Goal: Information Seeking & Learning: Learn about a topic

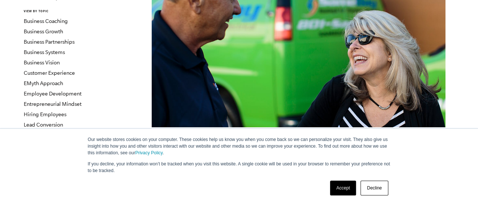
scroll to position [74, 0]
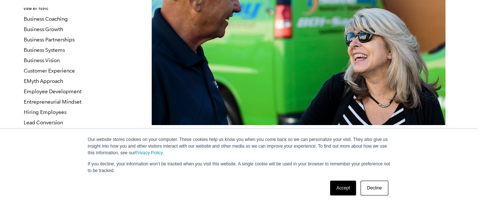
click at [374, 190] on link "Decline" at bounding box center [373, 188] width 27 height 15
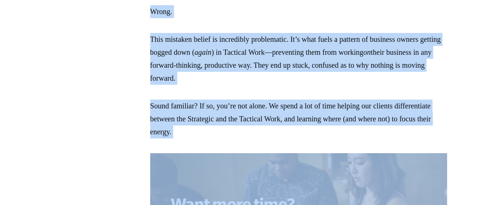
scroll to position [597, 0]
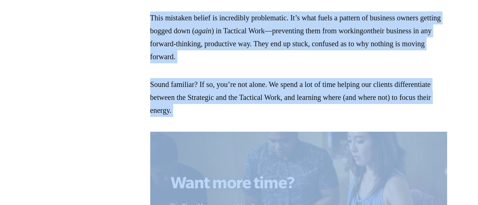
drag, startPoint x: 149, startPoint y: 99, endPoint x: 249, endPoint y: 120, distance: 102.8
drag, startPoint x: 249, startPoint y: 120, endPoint x: 230, endPoint y: 99, distance: 29.2
copy div "Many business owners confuse Strategic and Tactical Work. It’s not uncommon to …"
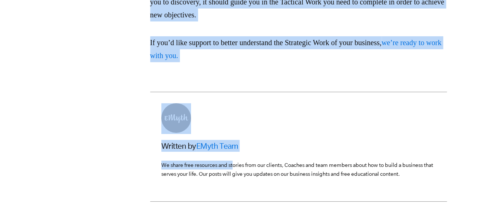
scroll to position [1700, 0]
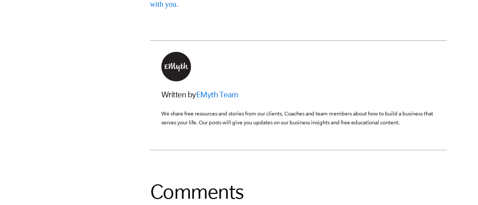
drag, startPoint x: 149, startPoint y: 76, endPoint x: 442, endPoint y: 6, distance: 301.1
copy div "Lo ipsum, D sitametc A eli seddoei te incidi—utlabore etd magnaal eni admi ve q…"
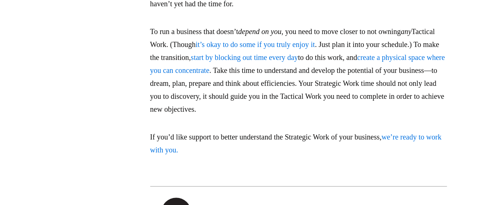
scroll to position [1551, 0]
